Goal: Information Seeking & Learning: Learn about a topic

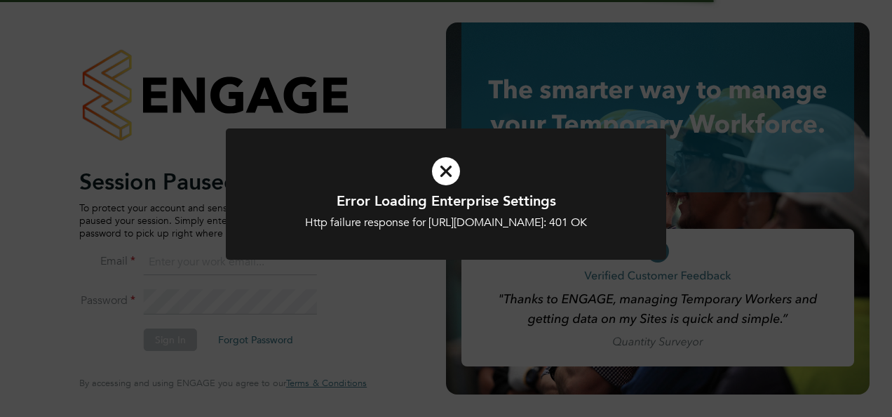
type input "megan@educationmattersgroup.co.uk"
click at [443, 164] on icon at bounding box center [446, 171] width 365 height 55
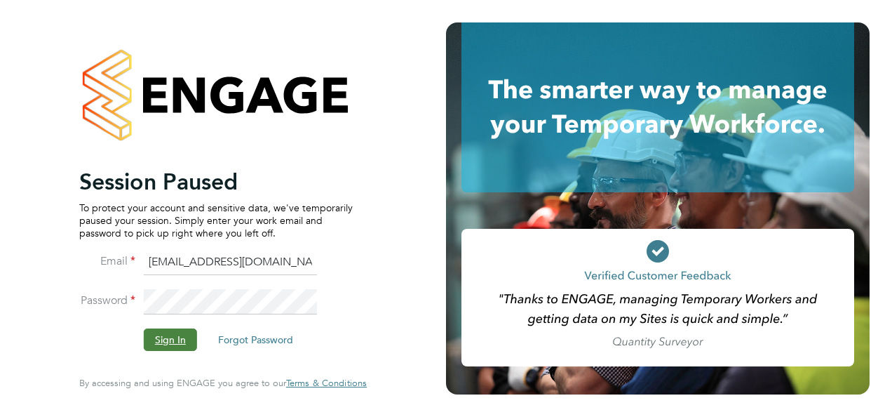
click at [153, 349] on button "Sign In" at bounding box center [170, 339] width 53 height 22
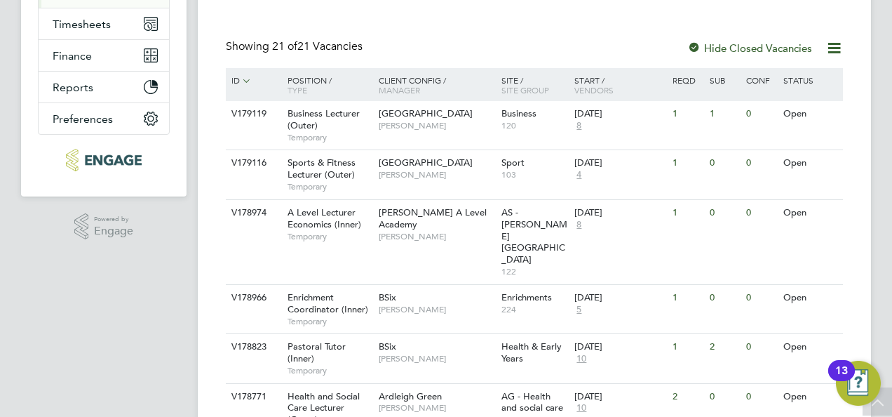
scroll to position [281, 0]
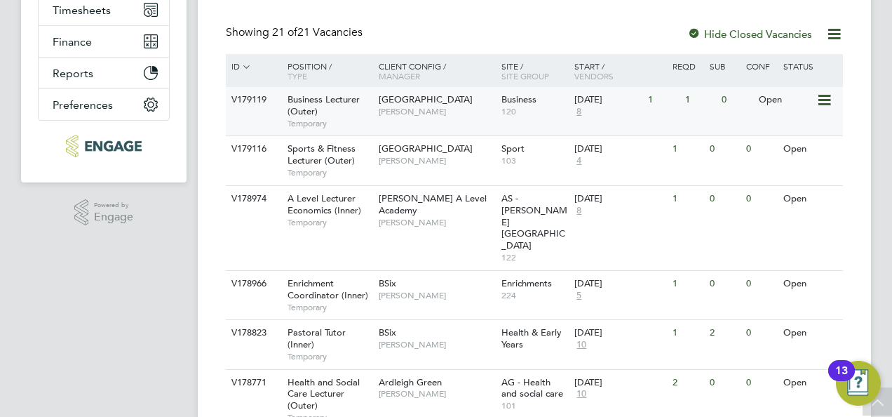
click at [344, 102] on span "Business Lecturer (Outer)" at bounding box center [324, 105] width 72 height 24
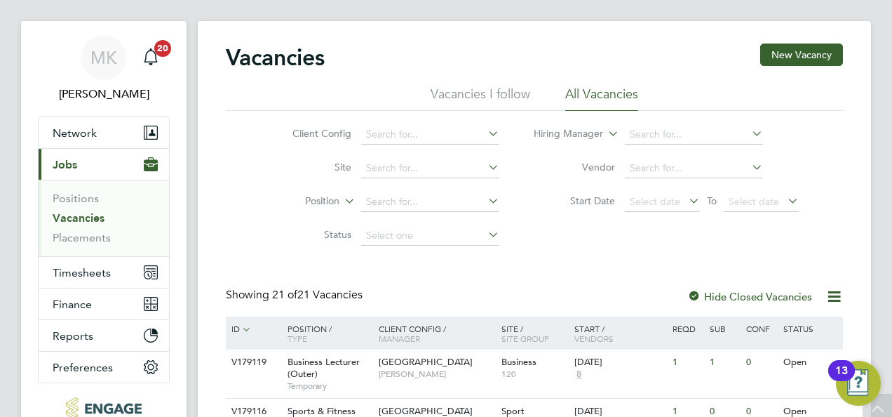
scroll to position [0, 0]
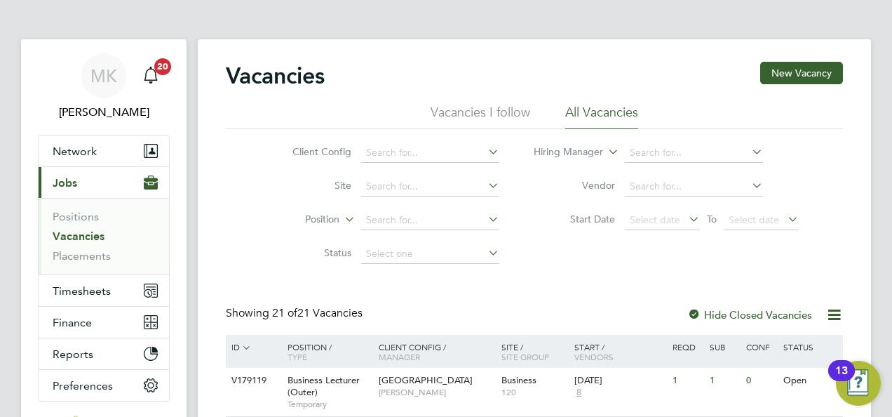
click at [76, 238] on link "Vacancies" at bounding box center [79, 235] width 52 height 13
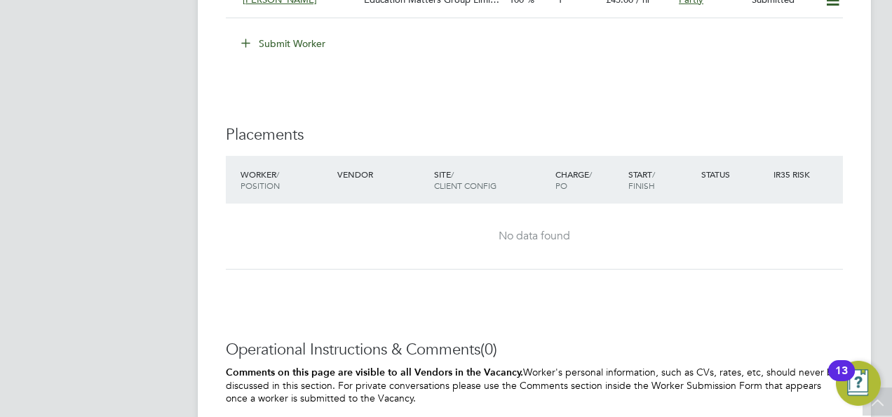
scroll to position [2104, 0]
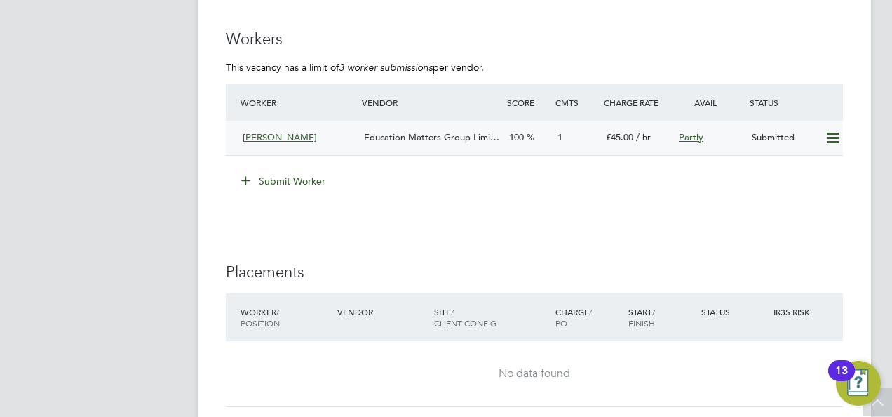
click at [408, 133] on span "Education Matters Group Limi…" at bounding box center [431, 137] width 135 height 12
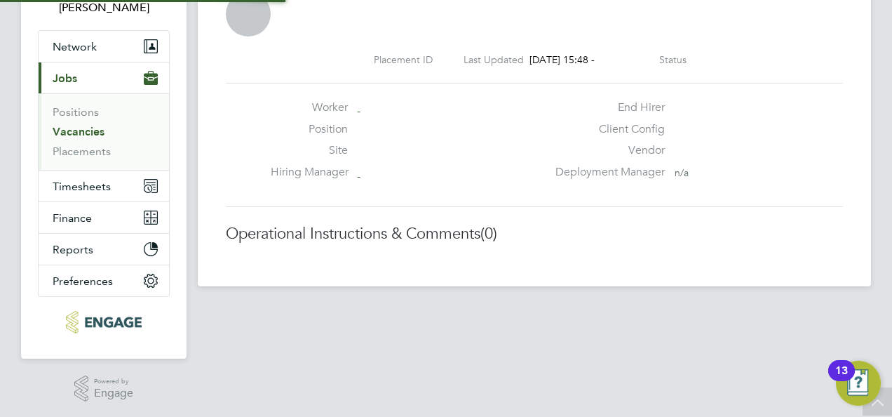
scroll to position [7, 7]
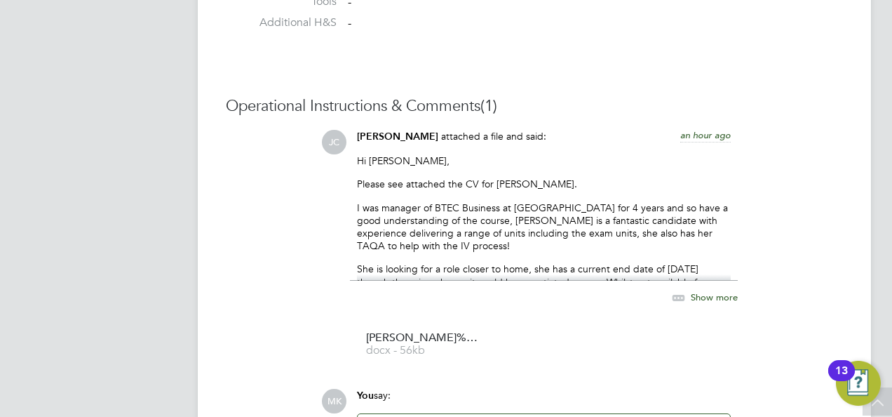
click at [687, 297] on icon at bounding box center [679, 298] width 18 height 18
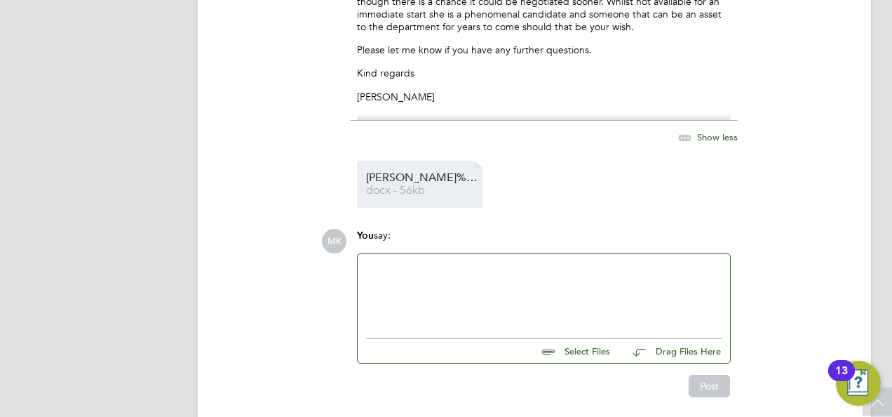
click at [424, 180] on span "Abigail%20CV%20-%20Business" at bounding box center [422, 178] width 112 height 11
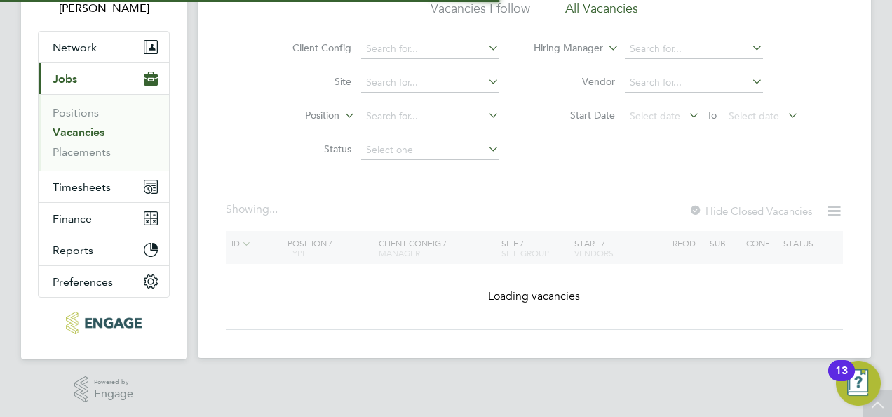
scroll to position [105, 0]
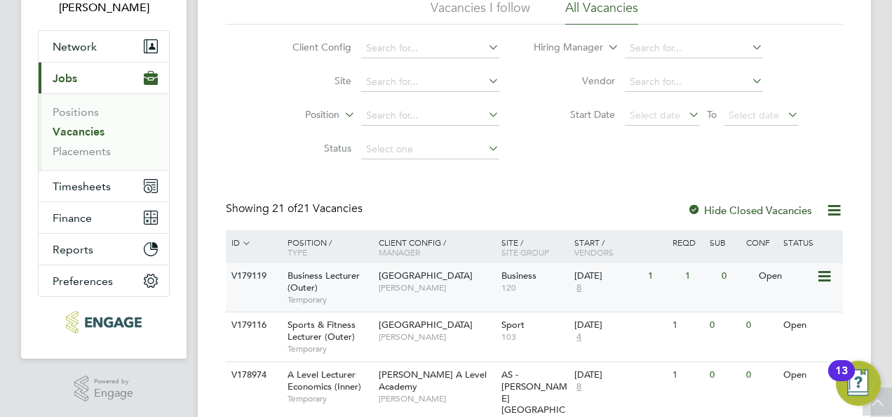
click at [354, 279] on span "Business Lecturer (Outer)" at bounding box center [324, 281] width 72 height 24
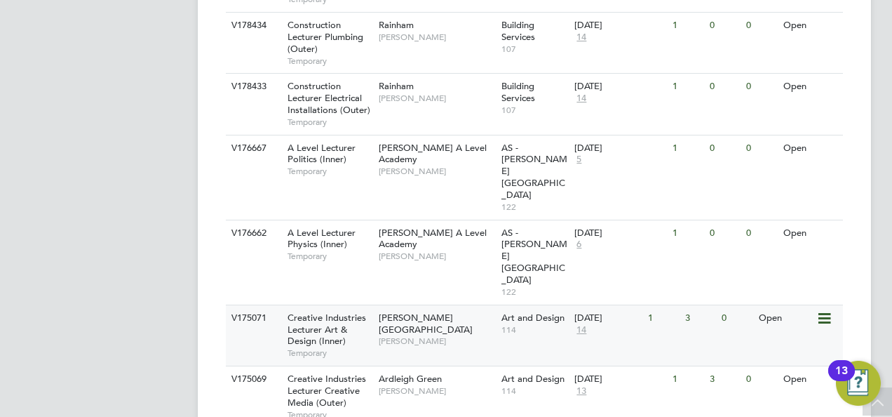
scroll to position [1117, 0]
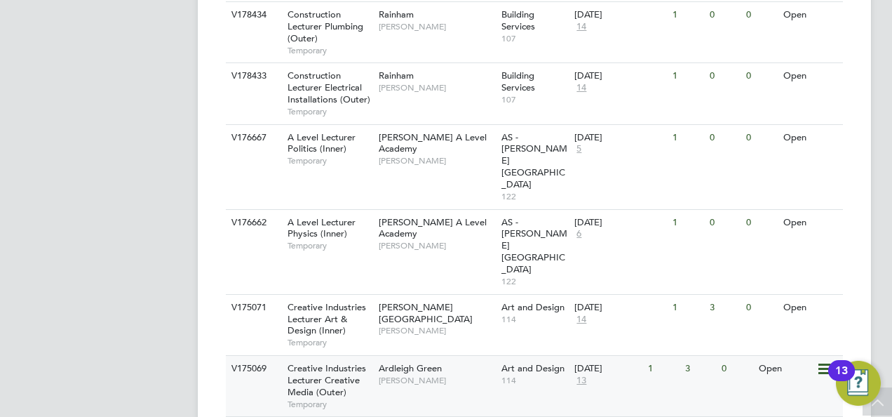
click at [368, 356] on div "Creative Industries Lecturer Creative Media (Outer) Temporary" at bounding box center [326, 386] width 98 height 60
click at [338, 301] on span "Creative Industries Lecturer Art & Design (Inner)" at bounding box center [327, 319] width 79 height 36
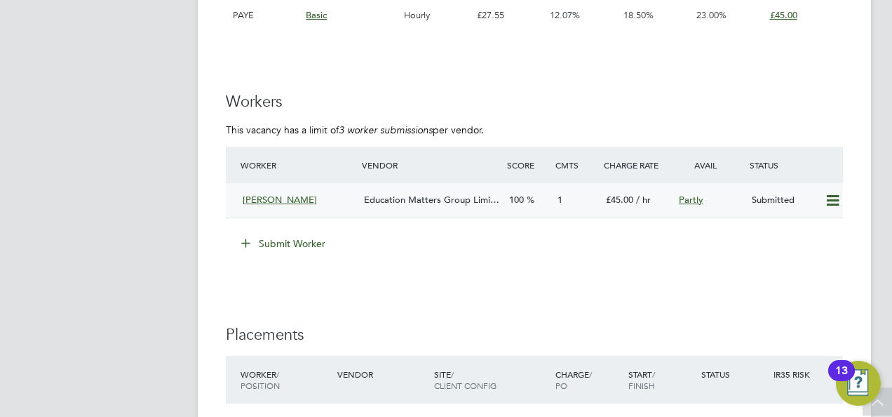
click at [432, 195] on span "Education Matters Group Limi…" at bounding box center [431, 200] width 135 height 12
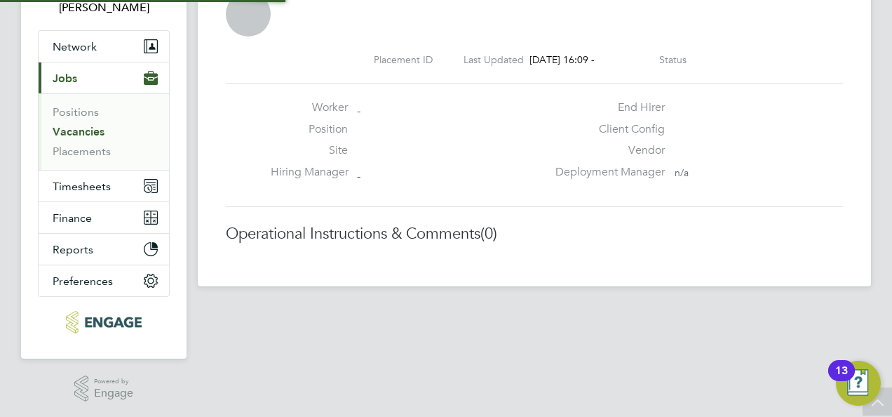
scroll to position [7, 7]
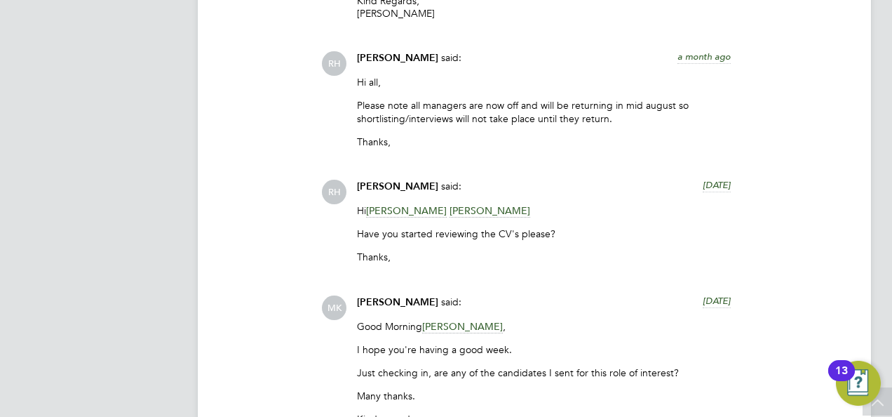
scroll to position [3191, 0]
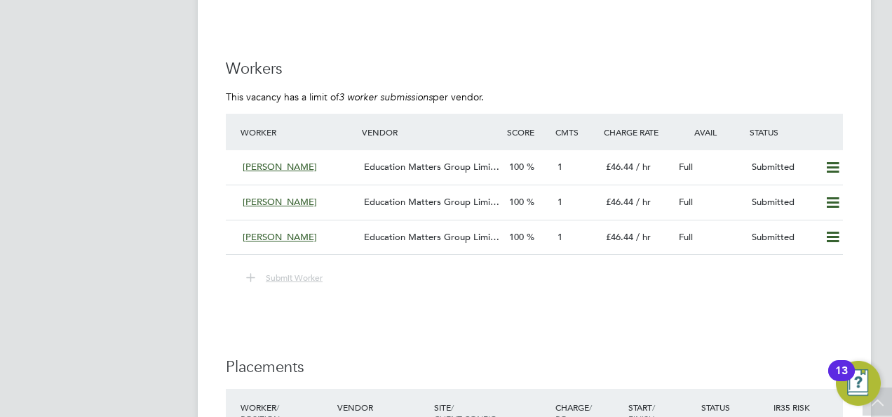
scroll to position [2280, 0]
